Goal: Check status: Check status

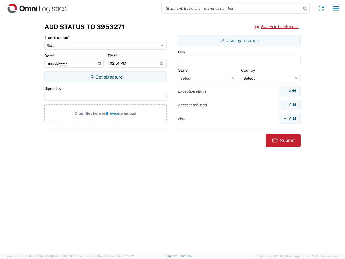
click at [232, 8] on input "search" at bounding box center [232, 8] width 140 height 10
click at [305, 9] on icon at bounding box center [306, 9] width 8 height 8
click at [322, 8] on icon at bounding box center [321, 8] width 9 height 9
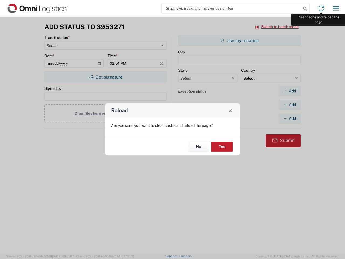
click at [336, 8] on div "Reload Are you sure, you want to clear cache and reload the page? No Yes" at bounding box center [172, 129] width 345 height 259
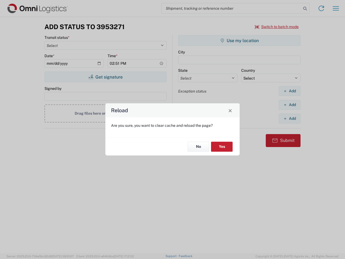
click at [277, 27] on div "Reload Are you sure, you want to clear cache and reload the page? No Yes" at bounding box center [172, 129] width 345 height 259
click at [105, 77] on div "Reload Are you sure, you want to clear cache and reload the page? No Yes" at bounding box center [172, 129] width 345 height 259
click at [240, 40] on div "Reload Are you sure, you want to clear cache and reload the page? No Yes" at bounding box center [172, 129] width 345 height 259
click at [290, 91] on div "Reload Are you sure, you want to clear cache and reload the page? No Yes" at bounding box center [172, 129] width 345 height 259
click at [290, 105] on div "Reload Are you sure, you want to clear cache and reload the page? No Yes" at bounding box center [172, 129] width 345 height 259
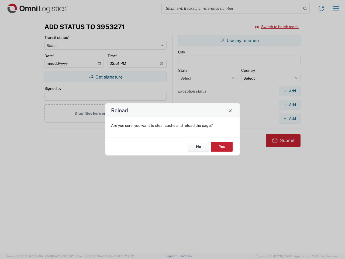
click at [290, 118] on div "Reload Are you sure, you want to clear cache and reload the page? No Yes" at bounding box center [172, 129] width 345 height 259
